Goal: Register for event/course

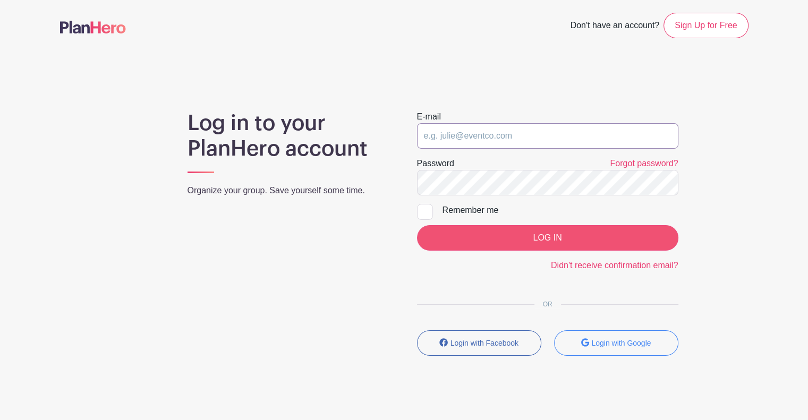
type input "[PERSON_NAME][EMAIL_ADDRESS][DOMAIN_NAME]"
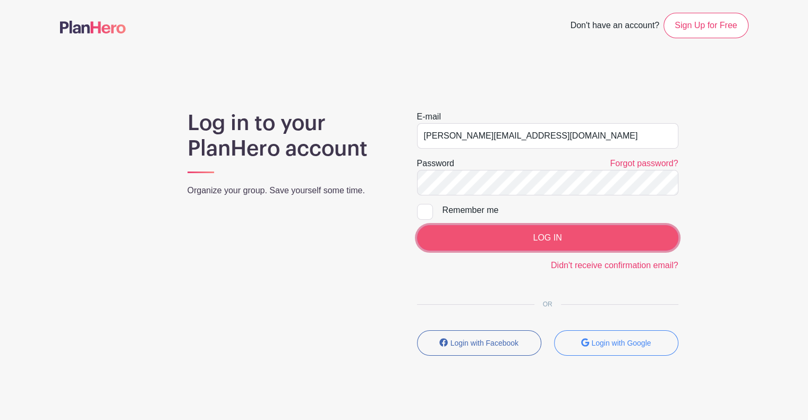
click at [556, 240] on input "LOG IN" at bounding box center [547, 237] width 261 height 25
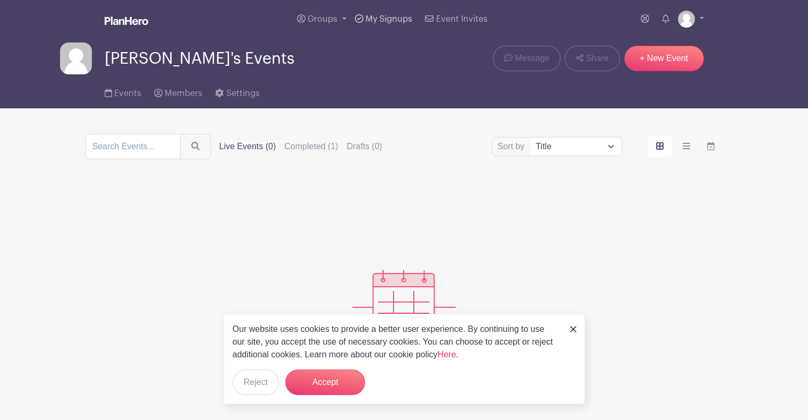
click at [385, 30] on link "My Signups" at bounding box center [384, 19] width 66 height 38
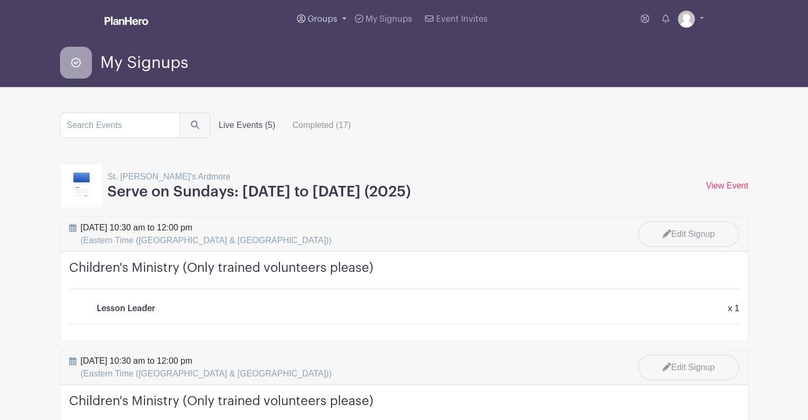
click at [331, 20] on span "Groups" at bounding box center [323, 19] width 30 height 8
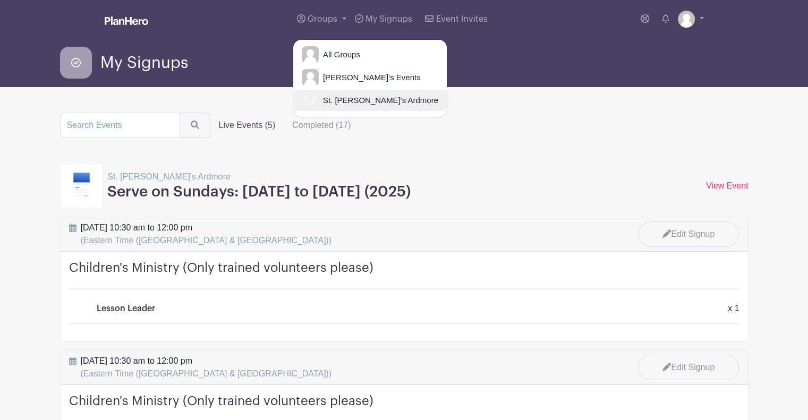
click at [368, 100] on span "St. [PERSON_NAME]'s Ardmore" at bounding box center [379, 101] width 120 height 12
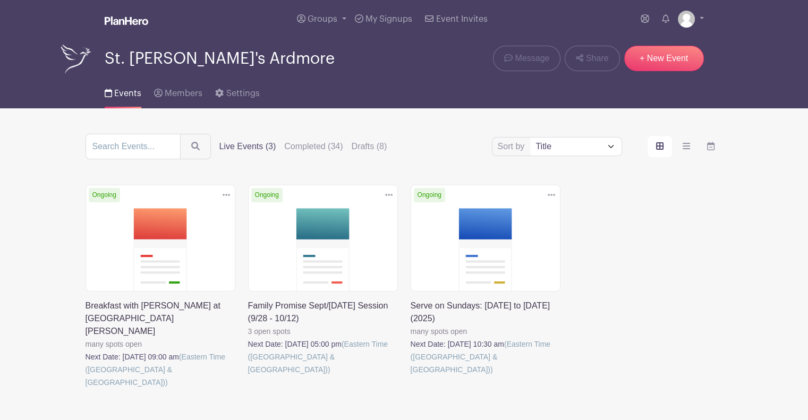
click at [411, 376] on link at bounding box center [411, 376] width 0 height 0
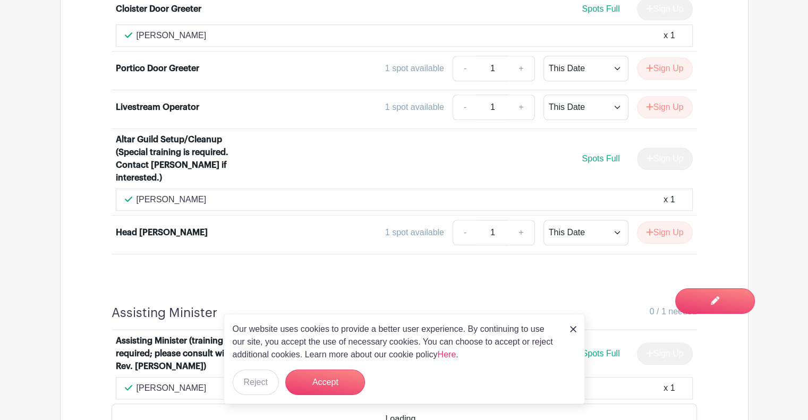
scroll to position [892, 0]
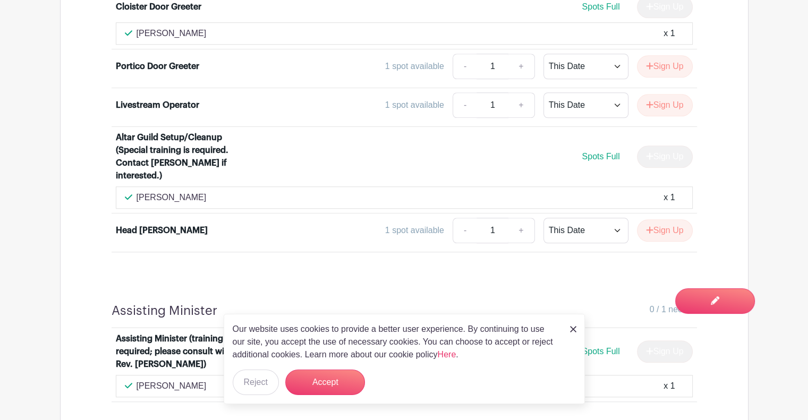
click at [573, 332] on img at bounding box center [573, 329] width 6 height 6
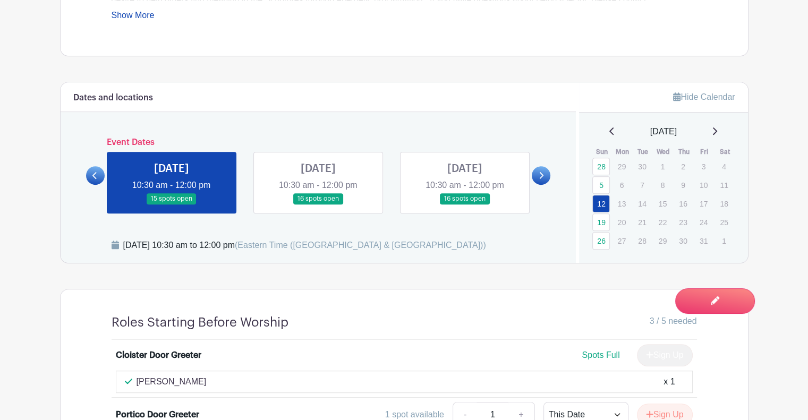
scroll to position [508, 0]
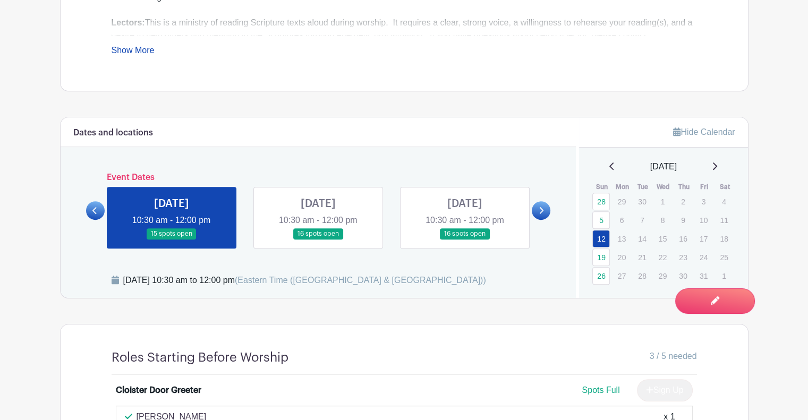
click at [318, 240] on link at bounding box center [318, 240] width 0 height 0
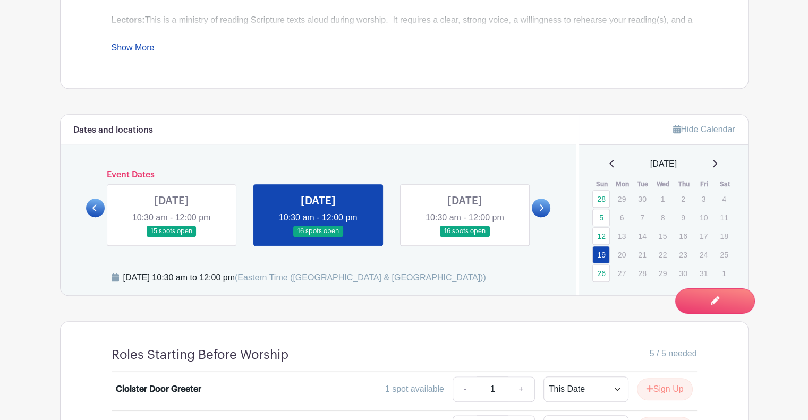
scroll to position [465, 0]
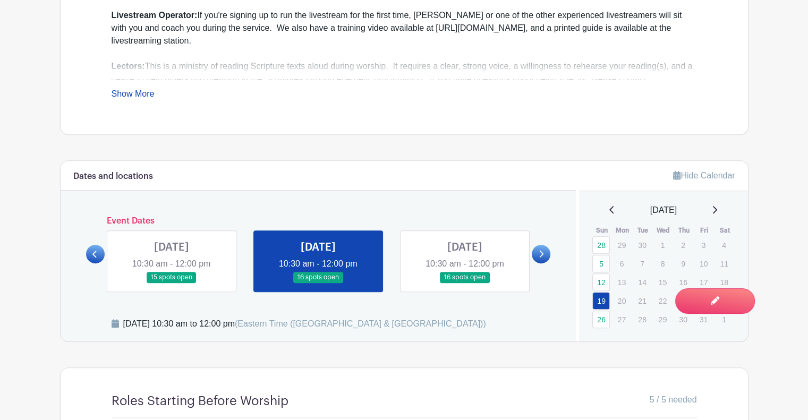
click at [465, 283] on link at bounding box center [465, 283] width 0 height 0
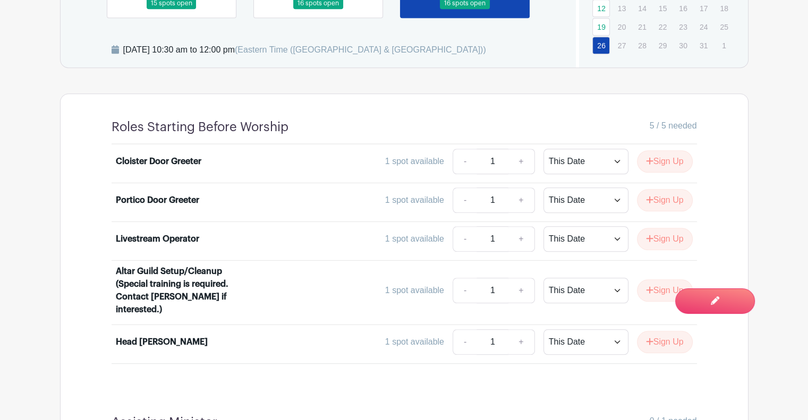
scroll to position [495, 0]
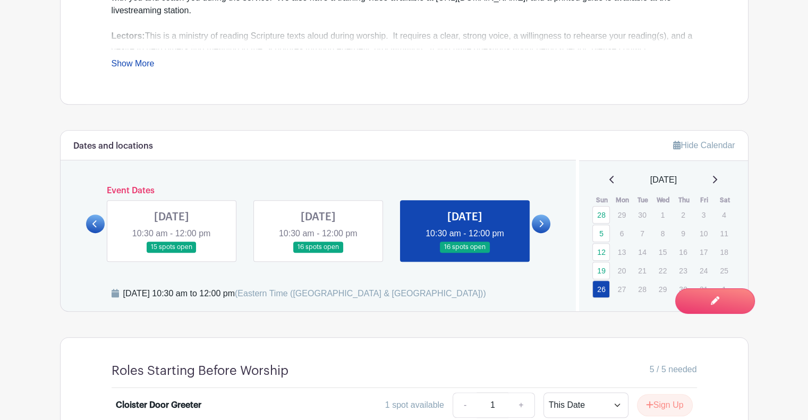
click at [172, 253] on link at bounding box center [172, 253] width 0 height 0
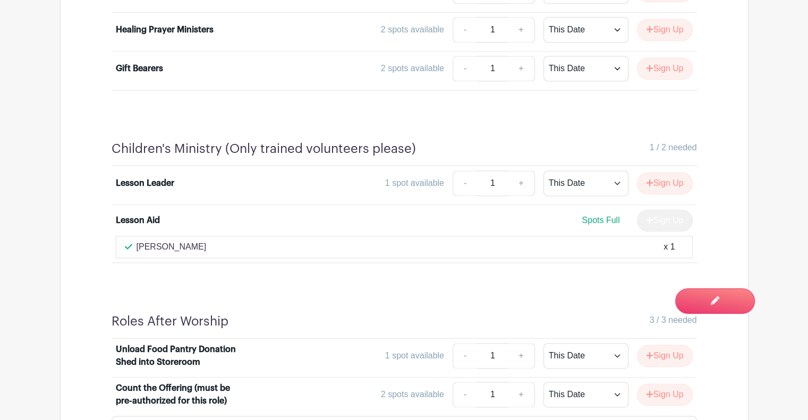
scroll to position [1474, 0]
click at [661, 174] on button "Sign Up" at bounding box center [665, 182] width 56 height 22
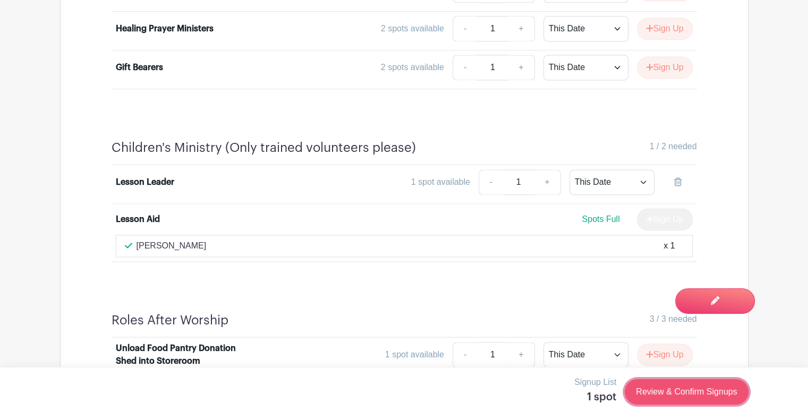
click at [706, 398] on link "Review & Confirm Signups" at bounding box center [686, 391] width 123 height 25
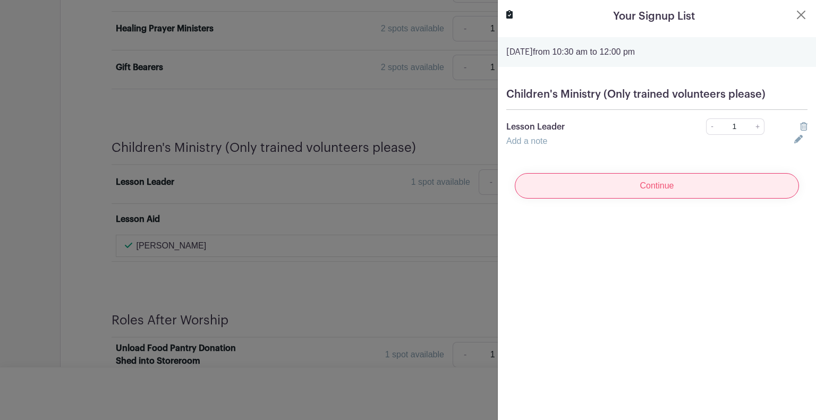
click at [656, 189] on input "Continue" at bounding box center [657, 185] width 284 height 25
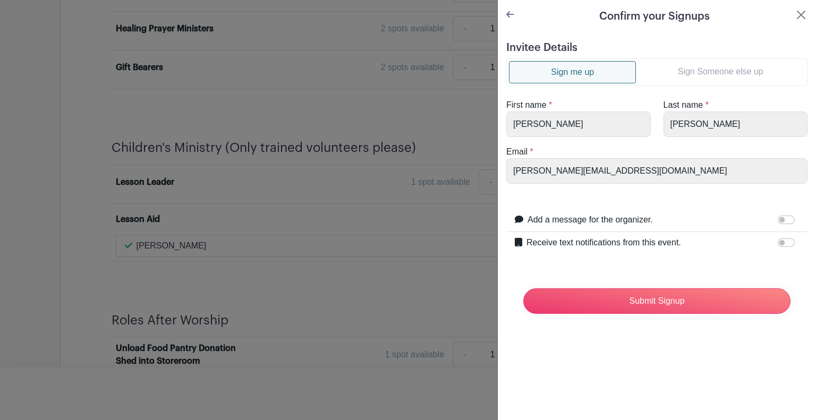
click at [691, 62] on link "Sign Someone else up" at bounding box center [720, 71] width 169 height 21
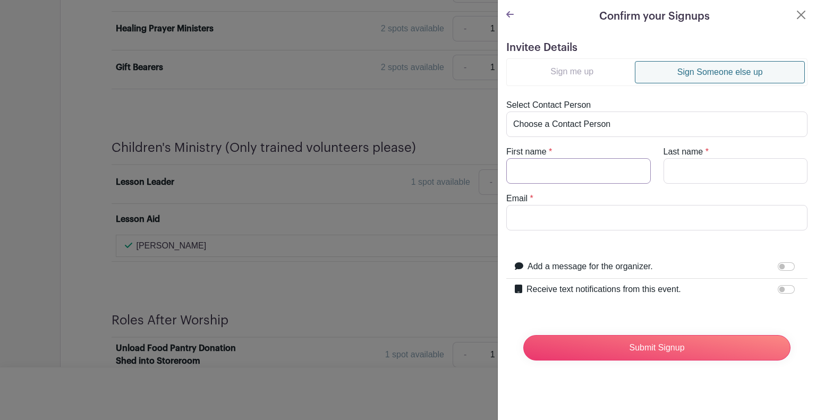
click at [573, 171] on input "First name" at bounding box center [578, 170] width 144 height 25
type input "[PERSON_NAME]"
click at [584, 218] on input "Email" at bounding box center [656, 217] width 301 height 25
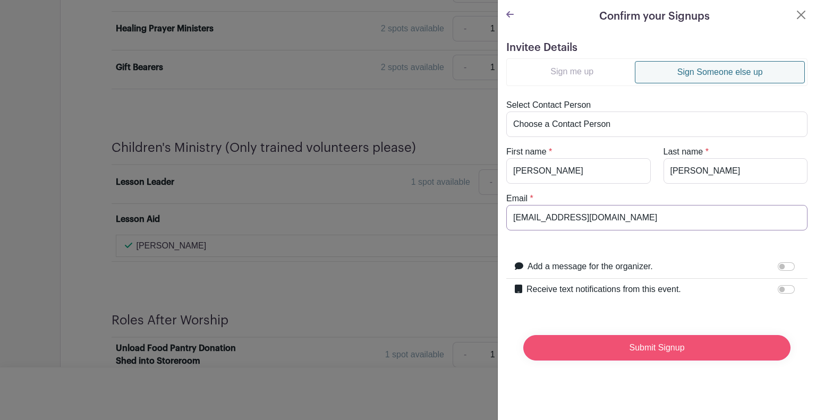
type input "[EMAIL_ADDRESS][DOMAIN_NAME]"
click at [608, 355] on input "Submit Signup" at bounding box center [656, 347] width 267 height 25
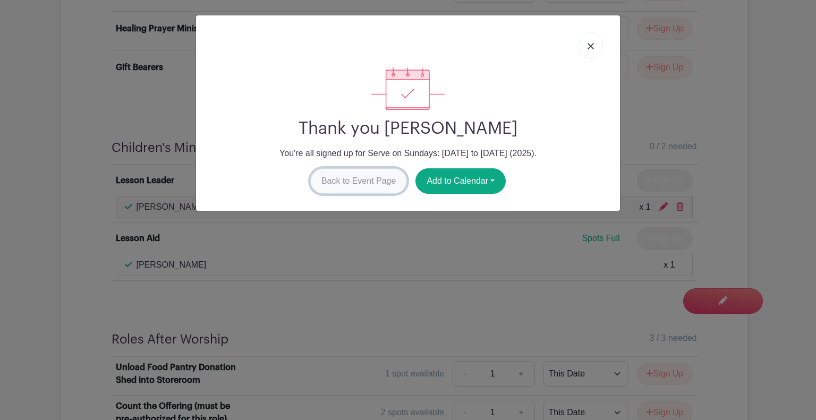
click at [338, 190] on link "Back to Event Page" at bounding box center [358, 180] width 97 height 25
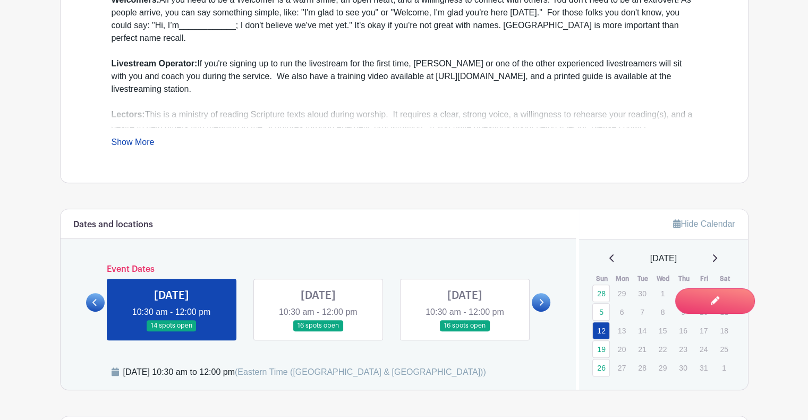
scroll to position [433, 0]
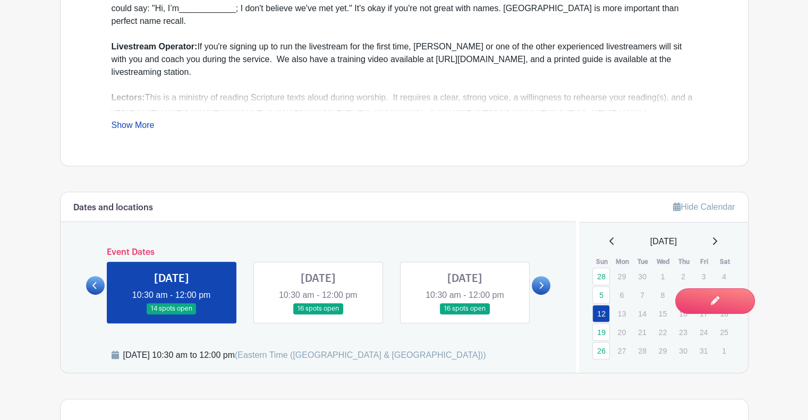
click at [318, 314] on link at bounding box center [318, 314] width 0 height 0
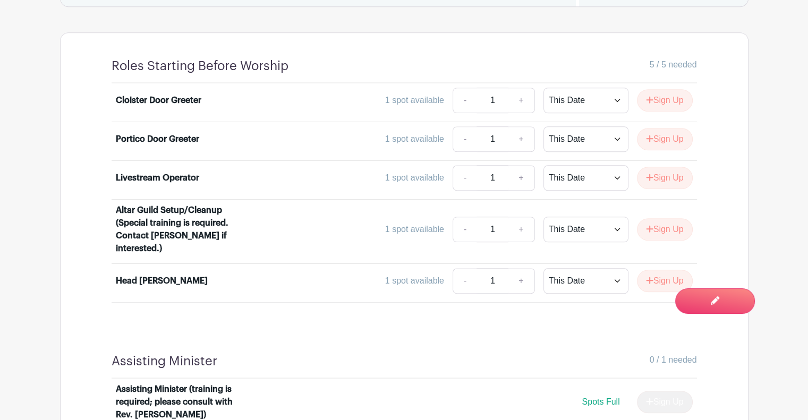
scroll to position [853, 0]
